Goal: Task Accomplishment & Management: Manage account settings

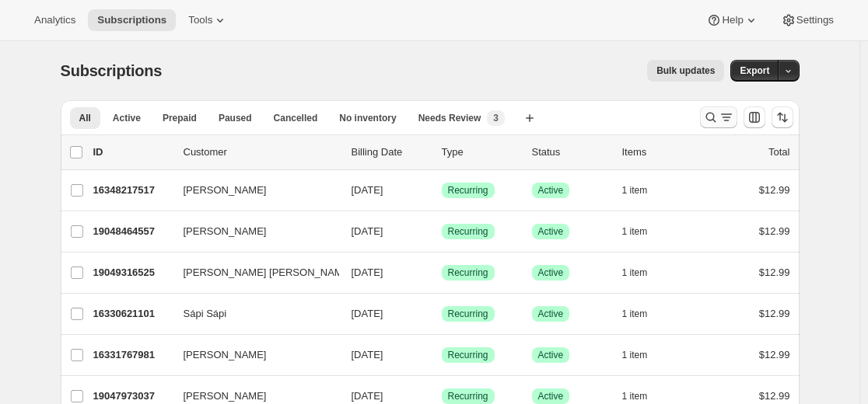
click at [720, 118] on div "Search and filter results" at bounding box center [718, 118] width 31 height 16
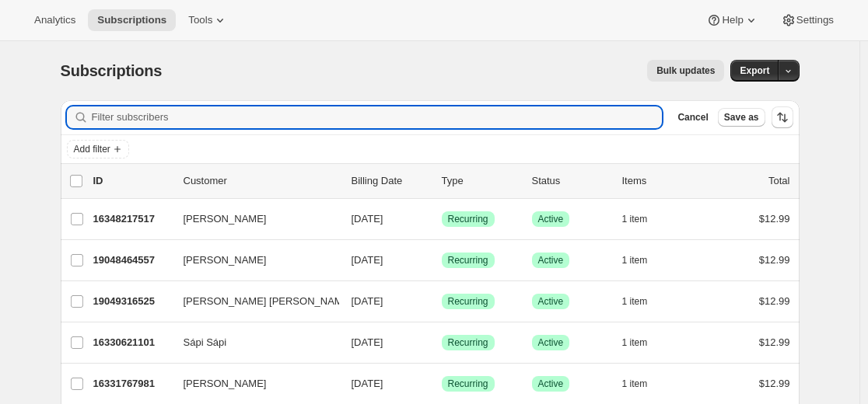
click at [459, 104] on div "Filter subscribers Cancel Save as" at bounding box center [430, 117] width 739 height 34
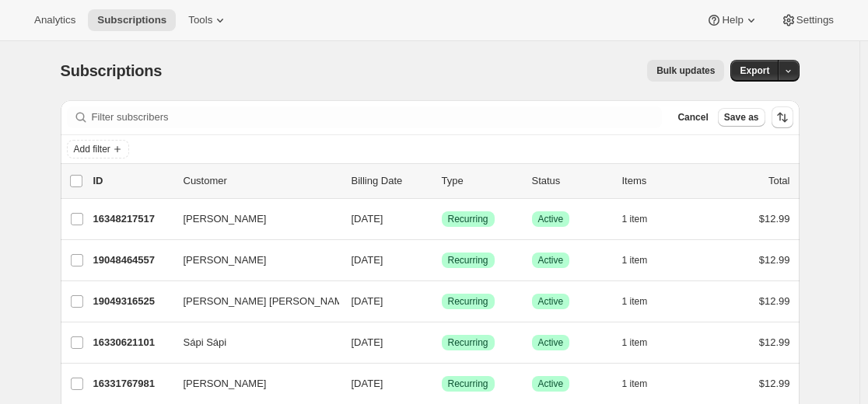
click at [459, 104] on div "Filter subscribers Cancel Save as" at bounding box center [430, 117] width 739 height 34
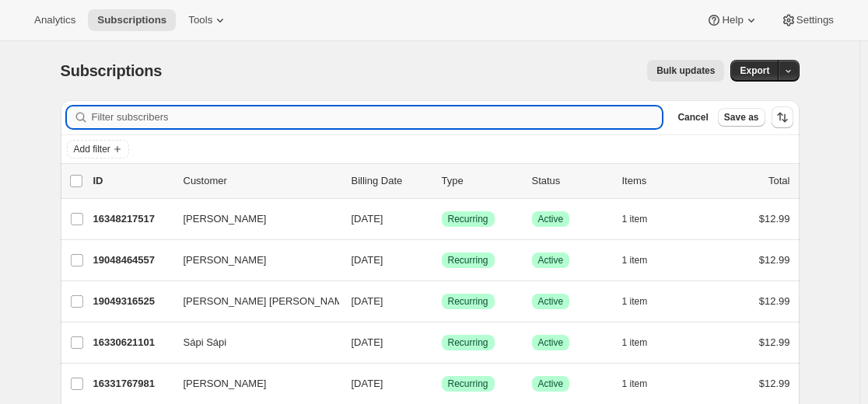
click at [462, 110] on input "Filter subscribers" at bounding box center [377, 118] width 571 height 22
paste input "[EMAIL_ADDRESS][DOMAIN_NAME]"
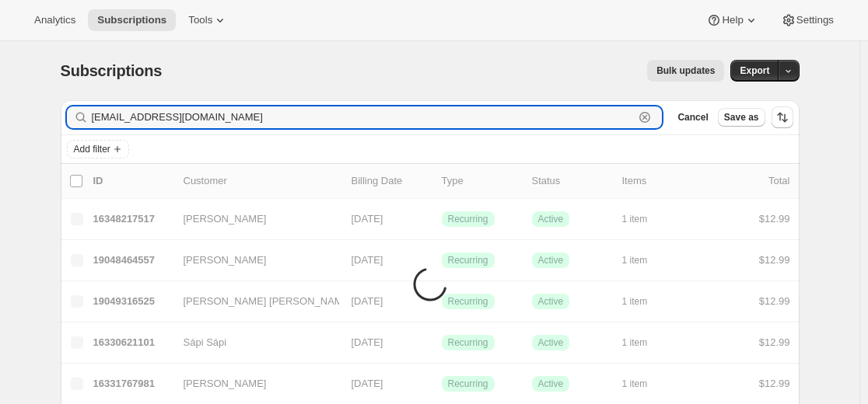
type input "[EMAIL_ADDRESS][DOMAIN_NAME]"
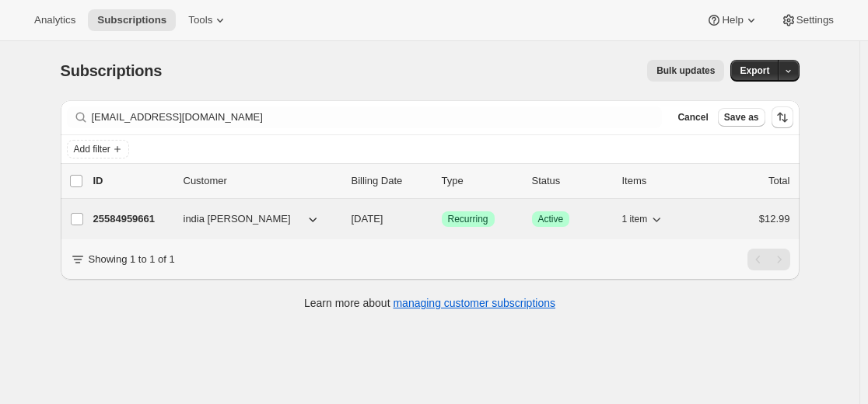
click at [142, 216] on p "25584959661" at bounding box center [132, 219] width 78 height 16
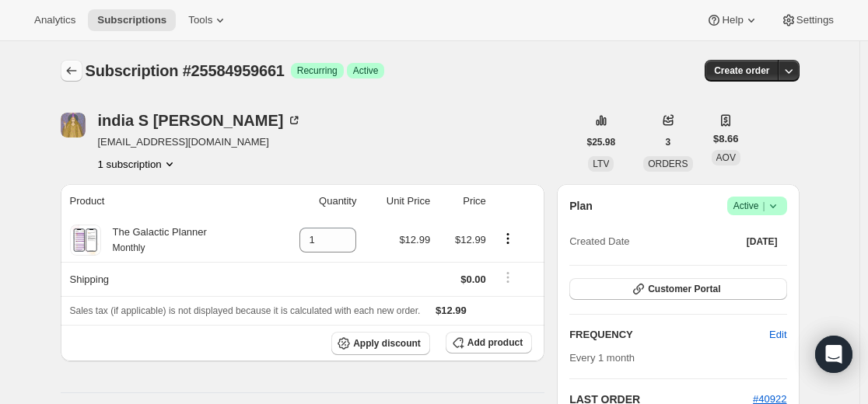
click at [77, 63] on button "Subscriptions" at bounding box center [72, 71] width 22 height 22
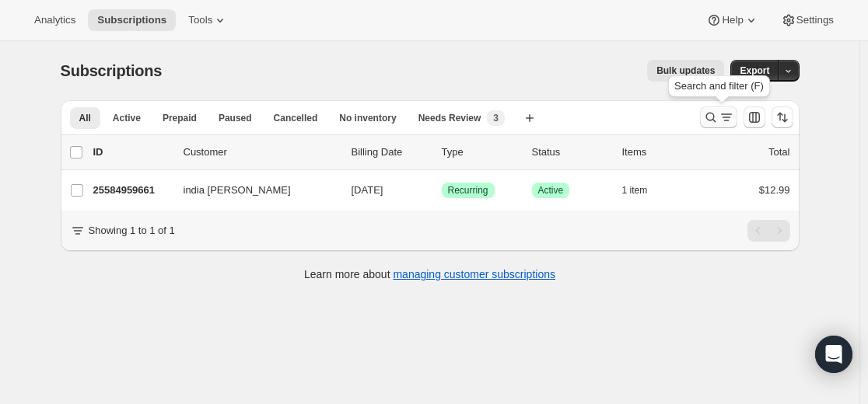
click at [718, 117] on icon "Search and filter results" at bounding box center [711, 118] width 16 height 16
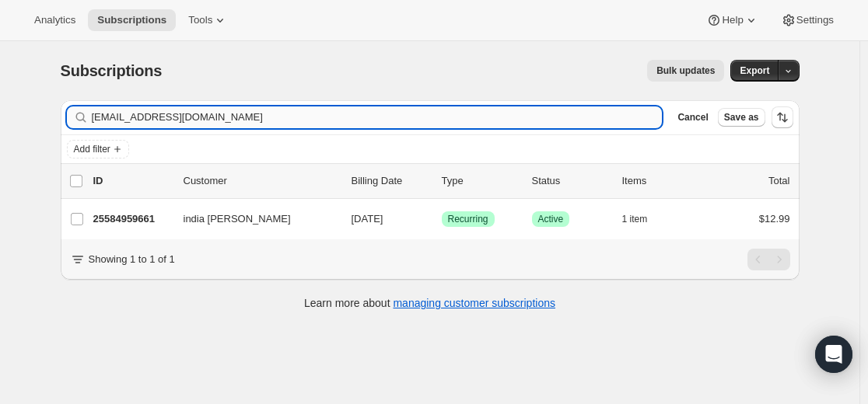
click at [491, 112] on input "[EMAIL_ADDRESS][DOMAIN_NAME]" at bounding box center [377, 118] width 571 height 22
click at [492, 113] on input "[EMAIL_ADDRESS][DOMAIN_NAME]" at bounding box center [377, 118] width 571 height 22
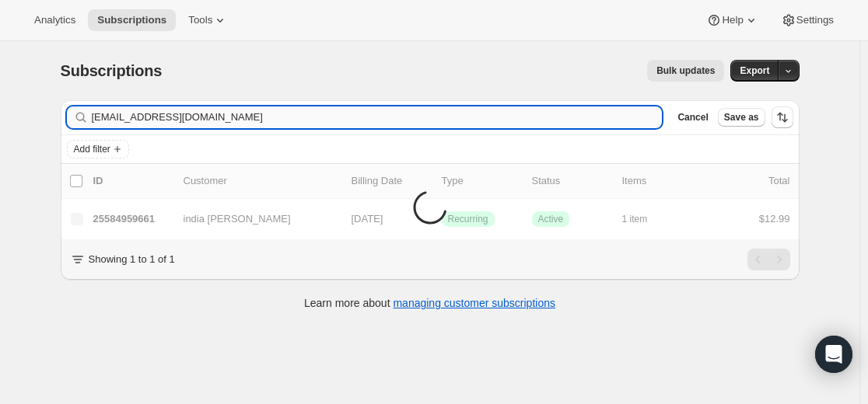
type input "[EMAIL_ADDRESS][DOMAIN_NAME]"
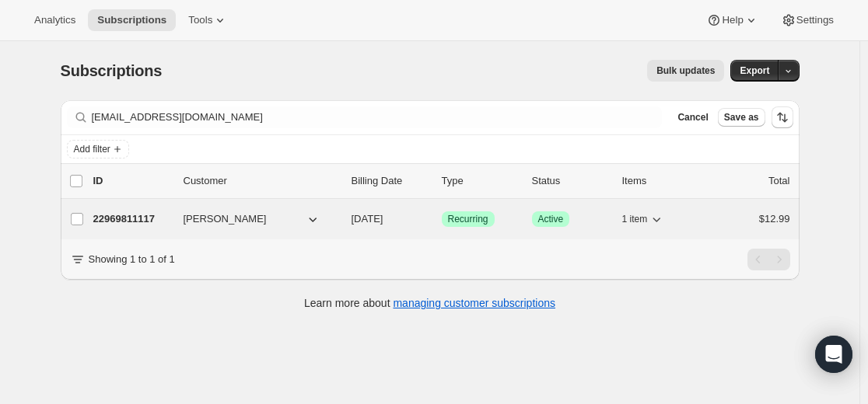
click at [133, 218] on p "22969811117" at bounding box center [132, 219] width 78 height 16
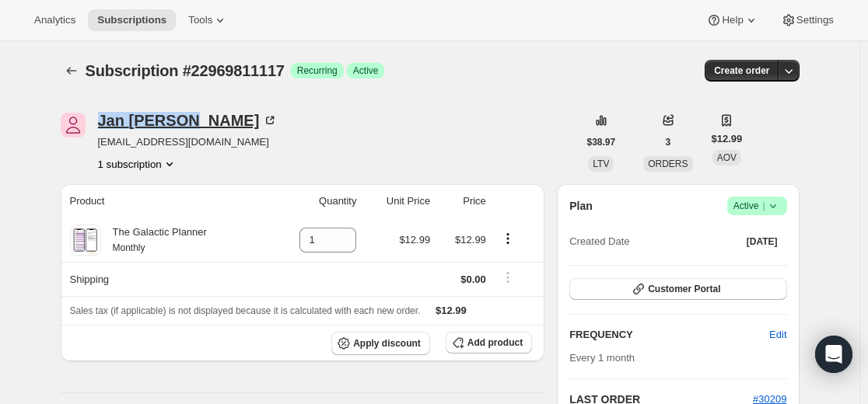
drag, startPoint x: 102, startPoint y: 106, endPoint x: 190, endPoint y: 121, distance: 89.9
copy div "[PERSON_NAME]"
drag, startPoint x: 82, startPoint y: 72, endPoint x: 112, endPoint y: 33, distance: 49.9
click at [79, 72] on icon "Subscriptions" at bounding box center [72, 71] width 16 height 16
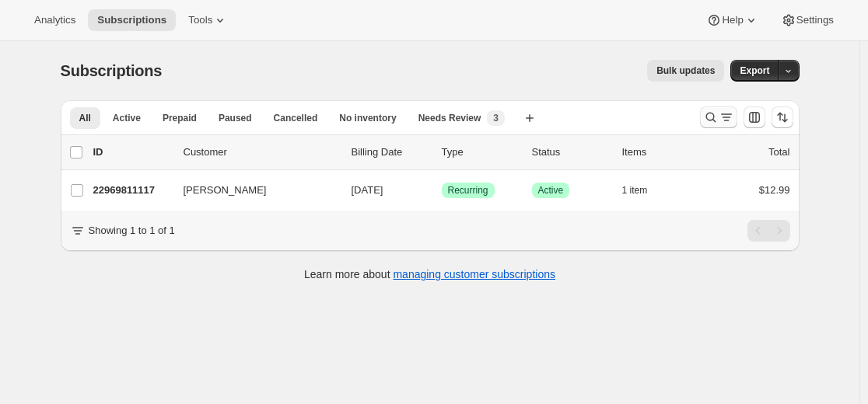
click at [718, 117] on icon "Search and filter results" at bounding box center [711, 118] width 16 height 16
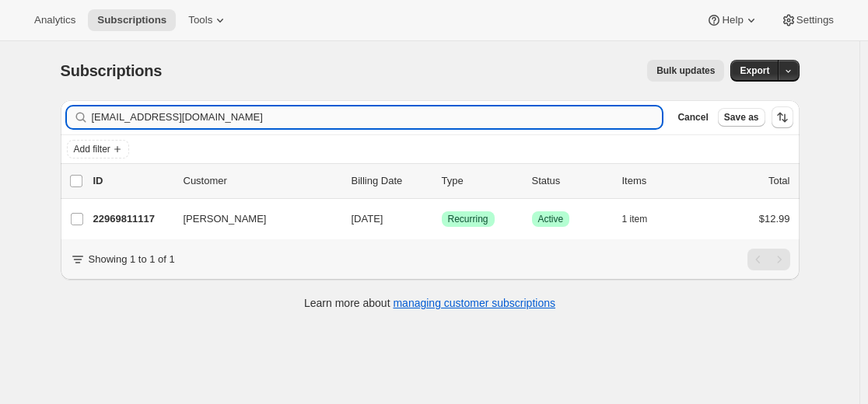
click at [541, 111] on input "[EMAIL_ADDRESS][DOMAIN_NAME]" at bounding box center [377, 118] width 571 height 22
click at [540, 111] on input "[EMAIL_ADDRESS][DOMAIN_NAME]" at bounding box center [377, 118] width 571 height 22
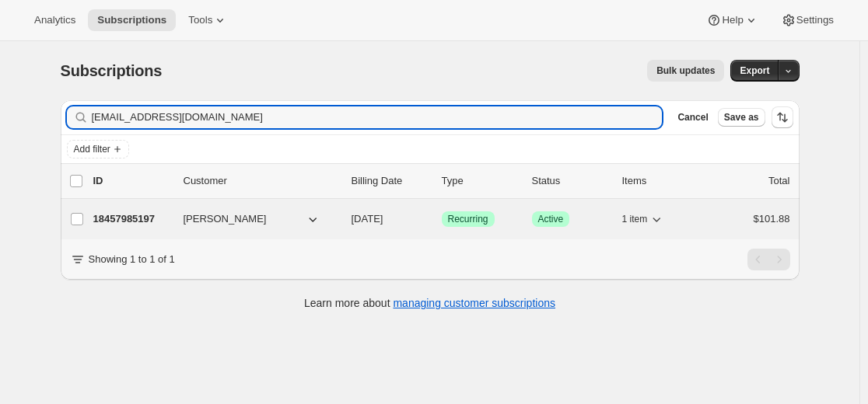
type input "maryannvacheron@gmail.com"
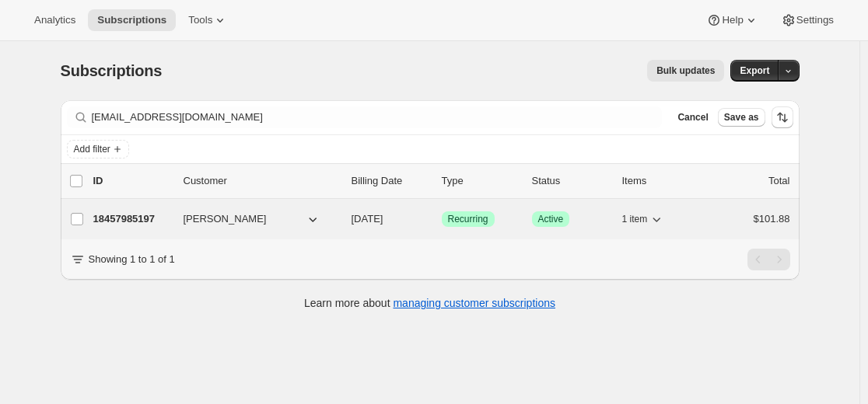
click at [150, 219] on p "18457985197" at bounding box center [132, 219] width 78 height 16
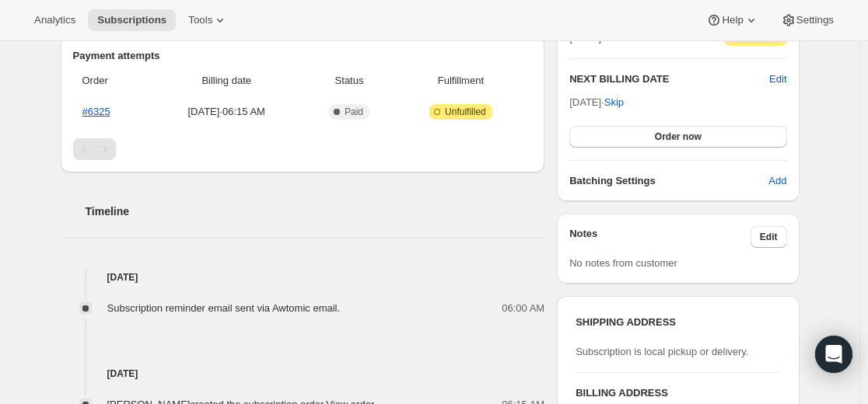
scroll to position [389, 0]
